Goal: Transaction & Acquisition: Purchase product/service

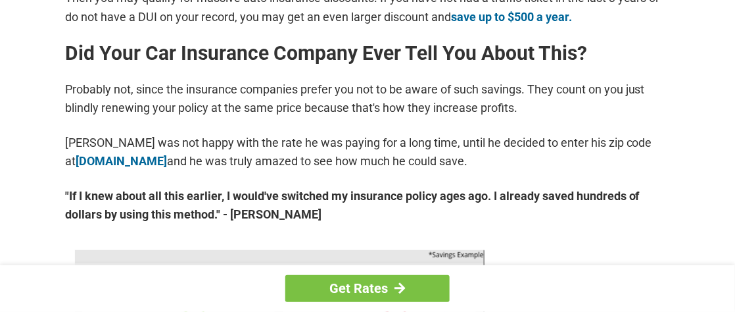
scroll to position [658, 0]
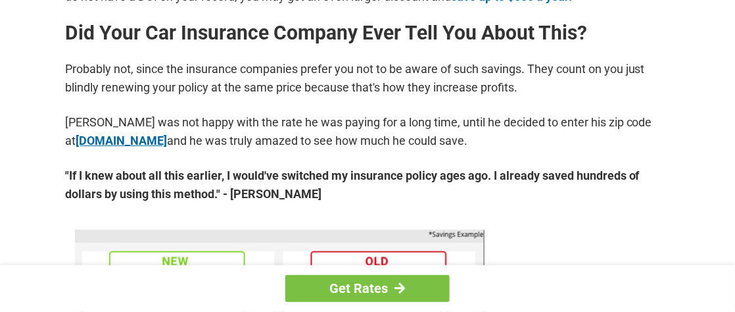
click at [122, 138] on link "[DOMAIN_NAME]" at bounding box center [121, 141] width 91 height 14
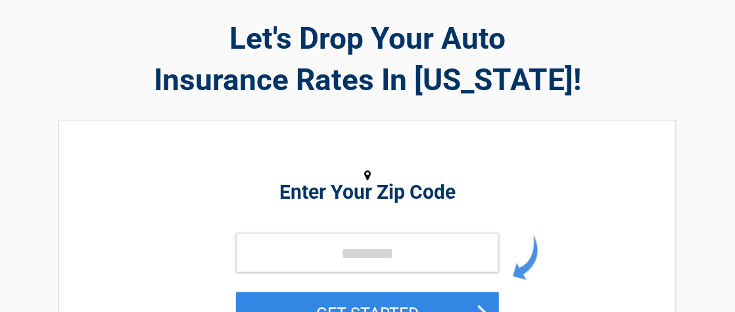
scroll to position [65, 0]
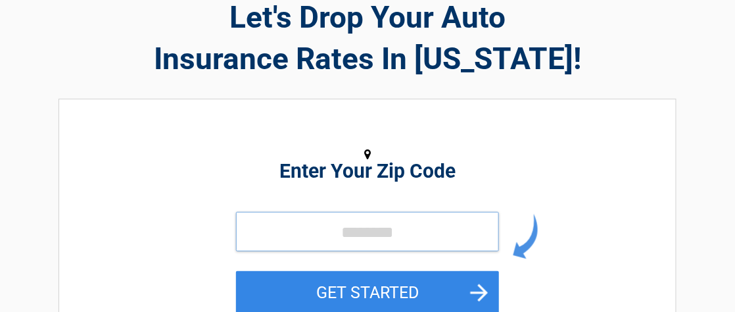
click at [279, 235] on input "tel" at bounding box center [367, 231] width 263 height 39
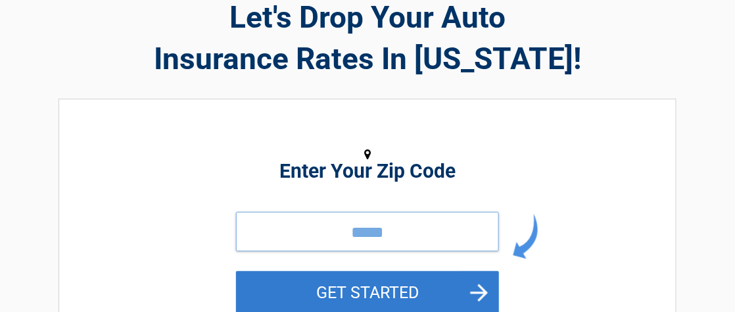
type input "*****"
click at [349, 289] on button "GET STARTED" at bounding box center [367, 292] width 263 height 43
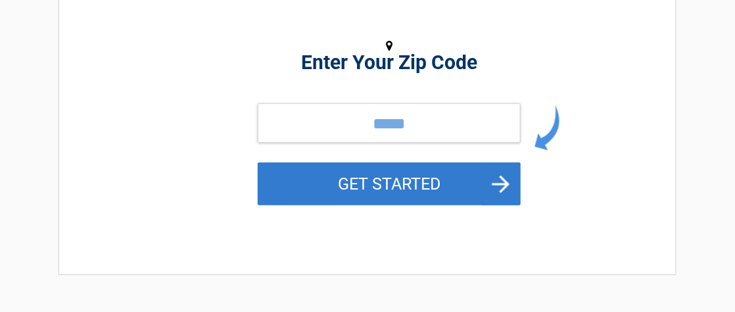
scroll to position [0, 0]
